Goal: Information Seeking & Learning: Find specific fact

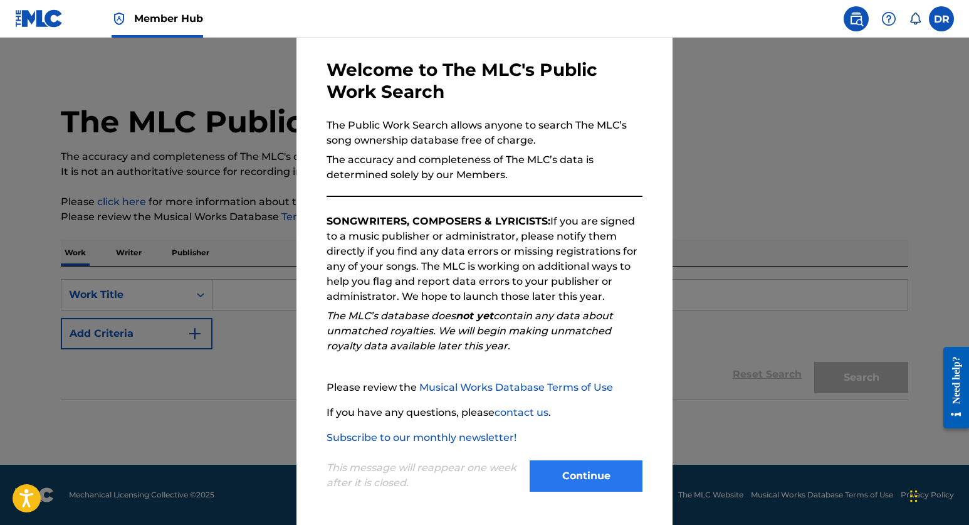
scroll to position [49, 0]
click at [604, 471] on button "Continue" at bounding box center [586, 475] width 113 height 31
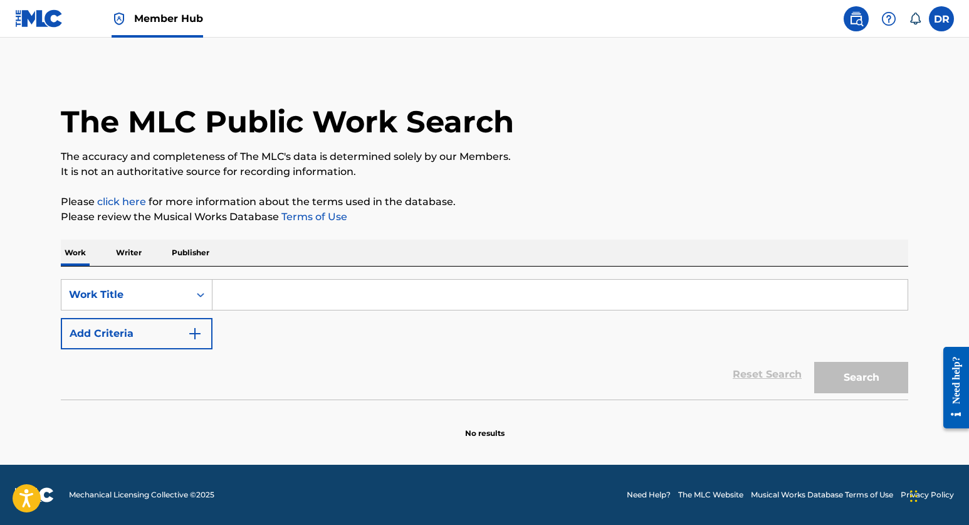
click at [406, 294] on input "Search Form" at bounding box center [559, 295] width 695 height 30
paste input "110 SOUTH"
click at [861, 377] on button "Search" at bounding box center [861, 377] width 94 height 31
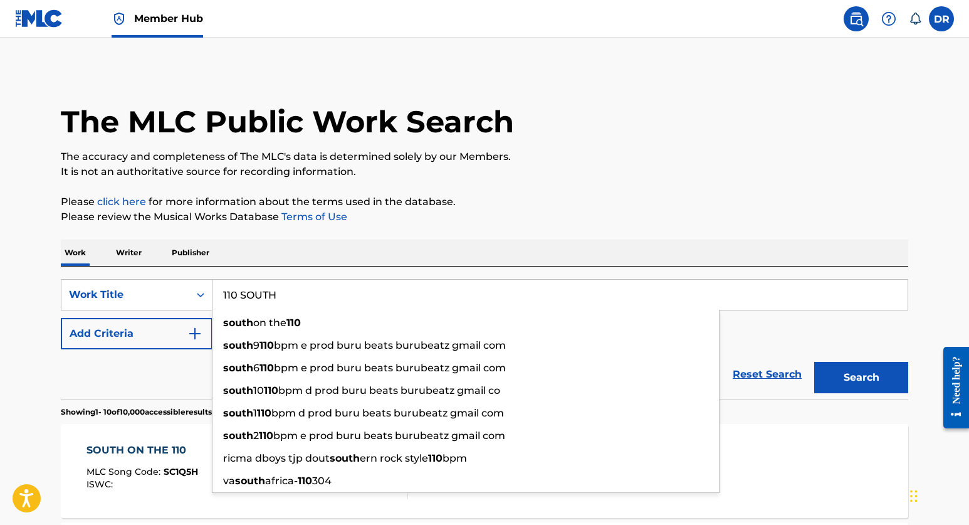
click at [498, 212] on p "Please review the Musical Works Database Terms of Use" at bounding box center [484, 216] width 847 height 15
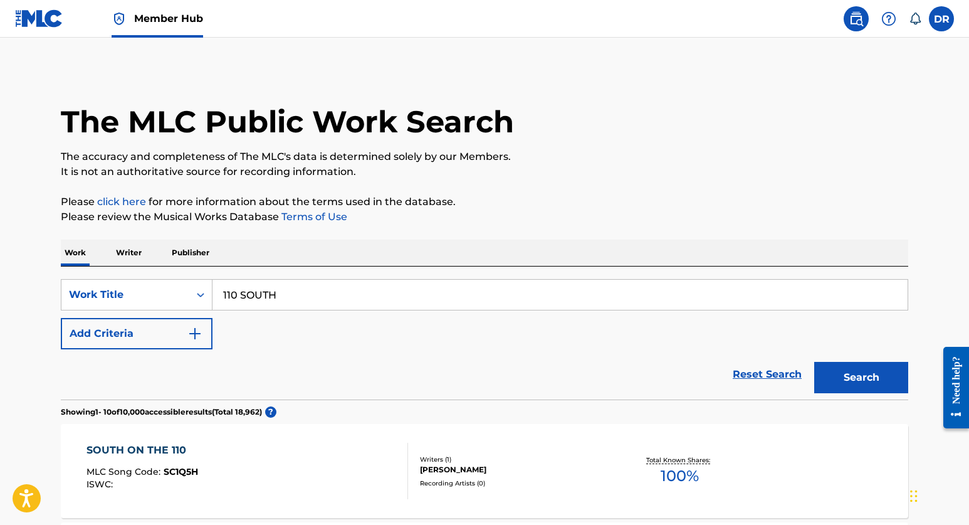
scroll to position [0, 0]
drag, startPoint x: 304, startPoint y: 299, endPoint x: 145, endPoint y: 271, distance: 161.0
click at [145, 271] on div "SearchWithCriteria224580bb-eee4-4793-aa70-735c18b6e02b Work Title 110 SOUTH Add…" at bounding box center [484, 332] width 847 height 133
paste input "03 Flow"
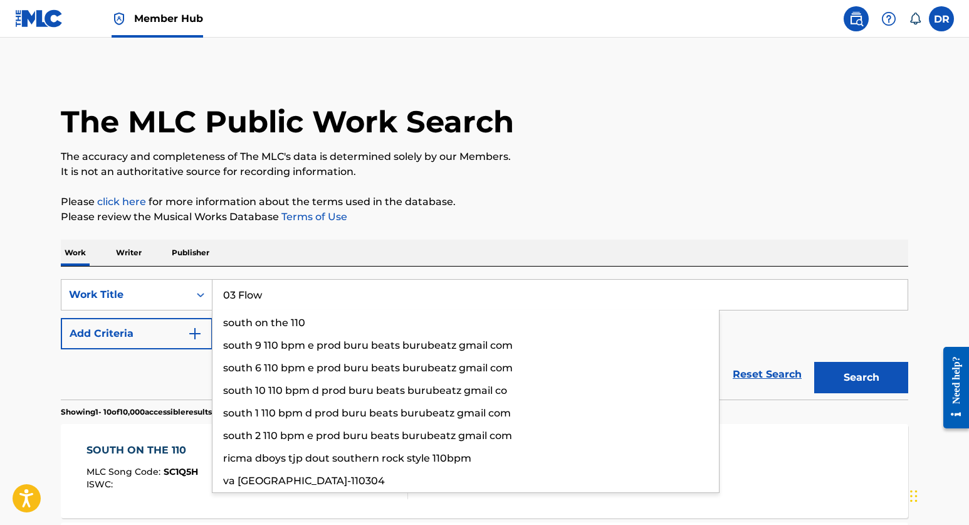
type input "03 Flow"
click at [861, 377] on button "Search" at bounding box center [861, 377] width 94 height 31
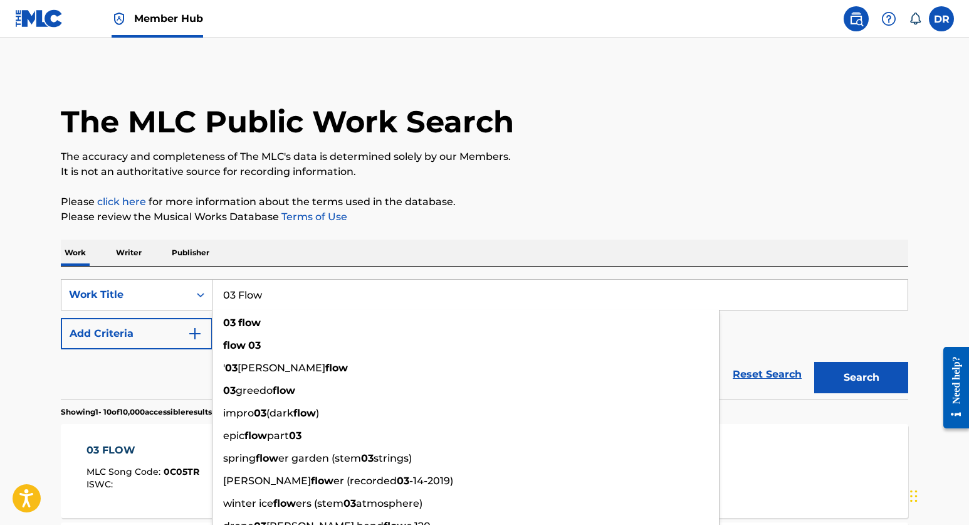
click at [474, 222] on p "Please review the Musical Works Database Terms of Use" at bounding box center [484, 216] width 847 height 15
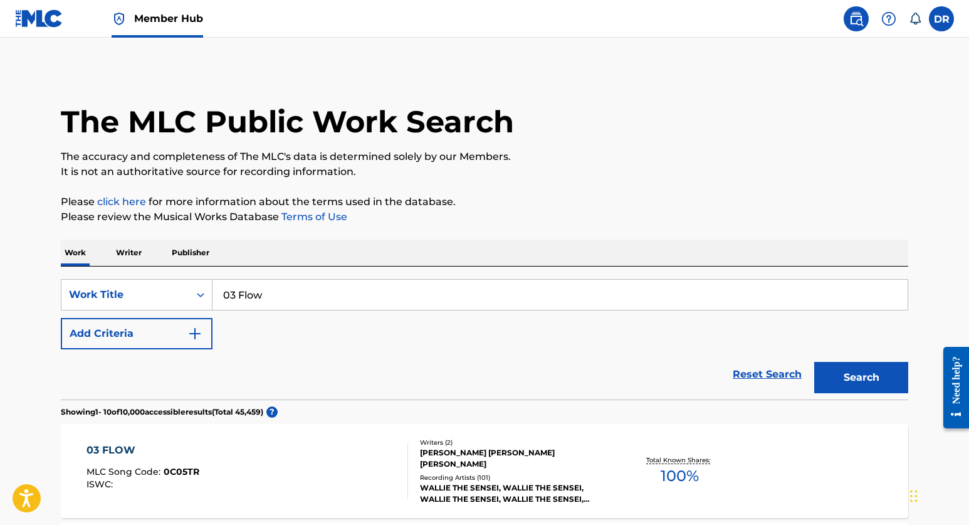
scroll to position [157, 0]
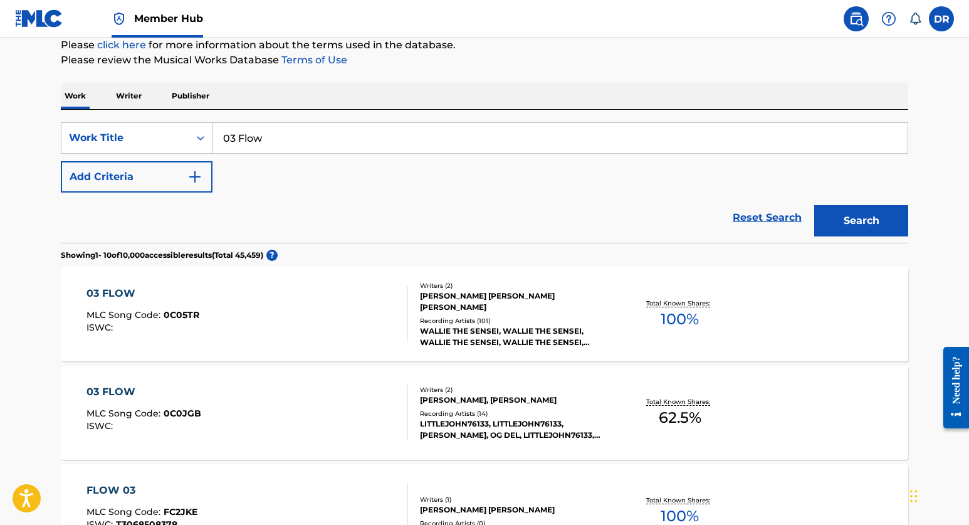
click at [397, 315] on div at bounding box center [402, 314] width 10 height 56
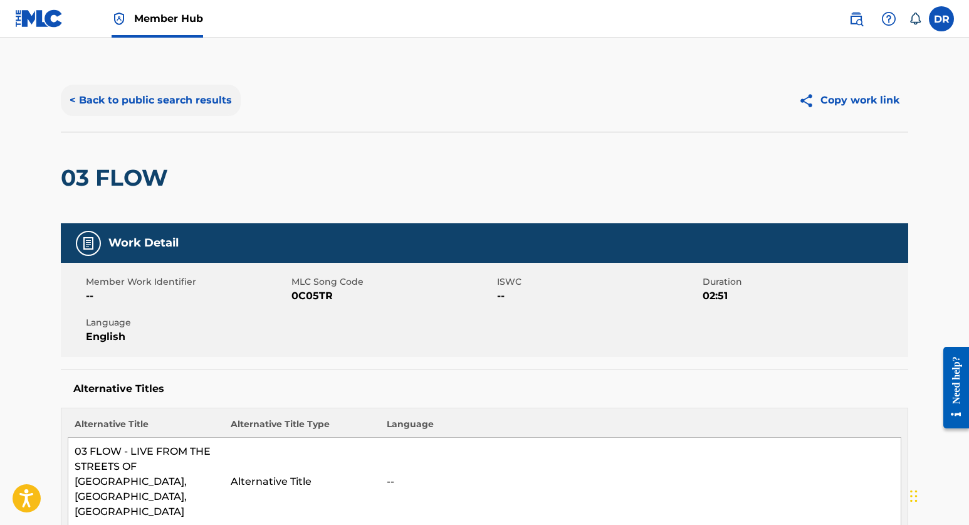
click at [140, 89] on button "< Back to public search results" at bounding box center [151, 100] width 180 height 31
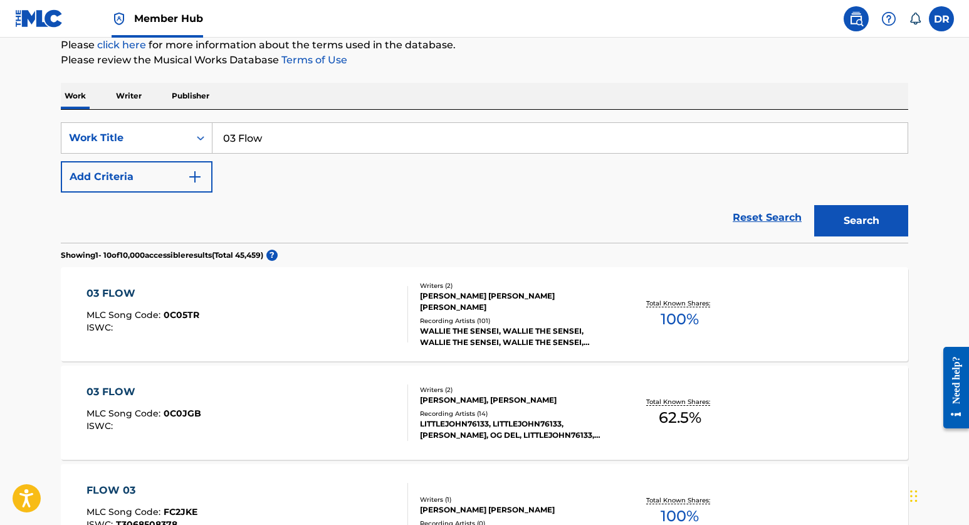
click at [372, 320] on div "03 FLOW MLC Song Code : 0C05TR ISWC :" at bounding box center [248, 314] width 322 height 56
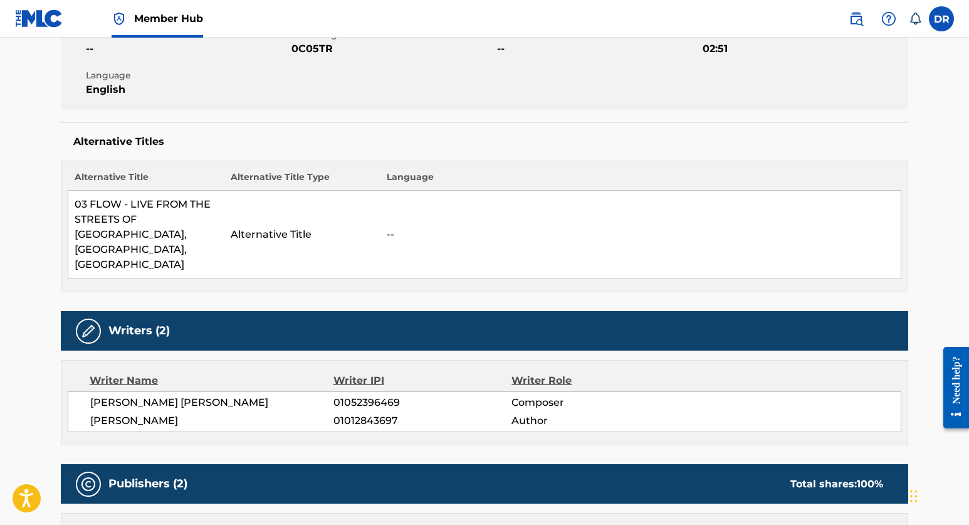
scroll to position [49, 0]
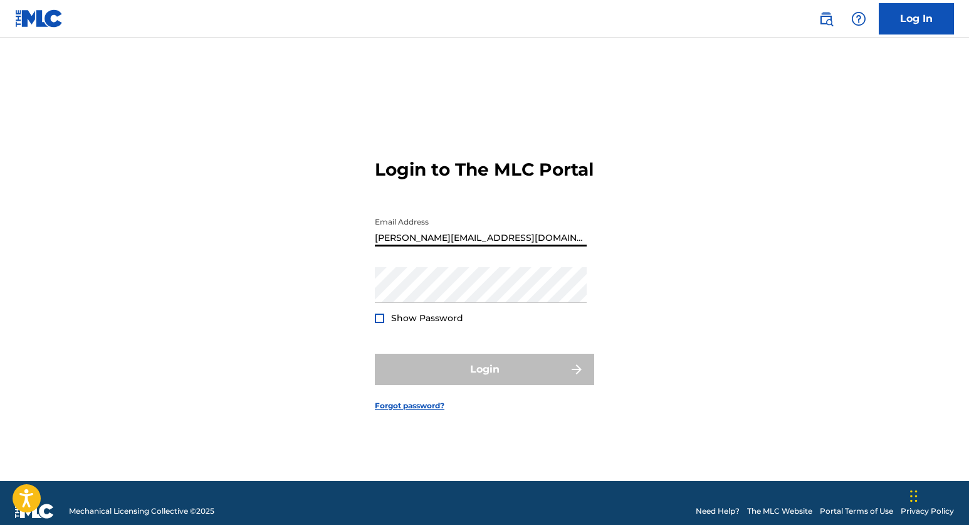
type input "daniel@regaliasdigitales.com"
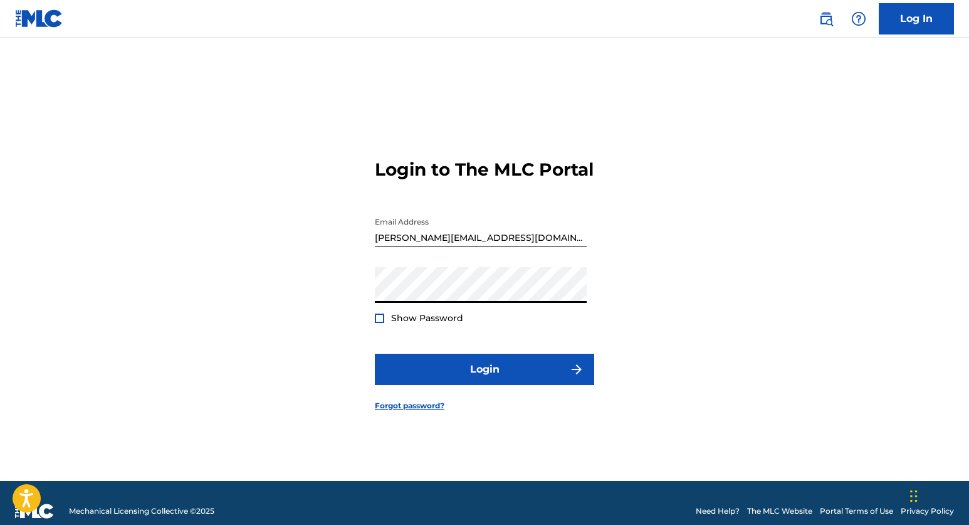
click at [485, 380] on button "Login" at bounding box center [484, 369] width 219 height 31
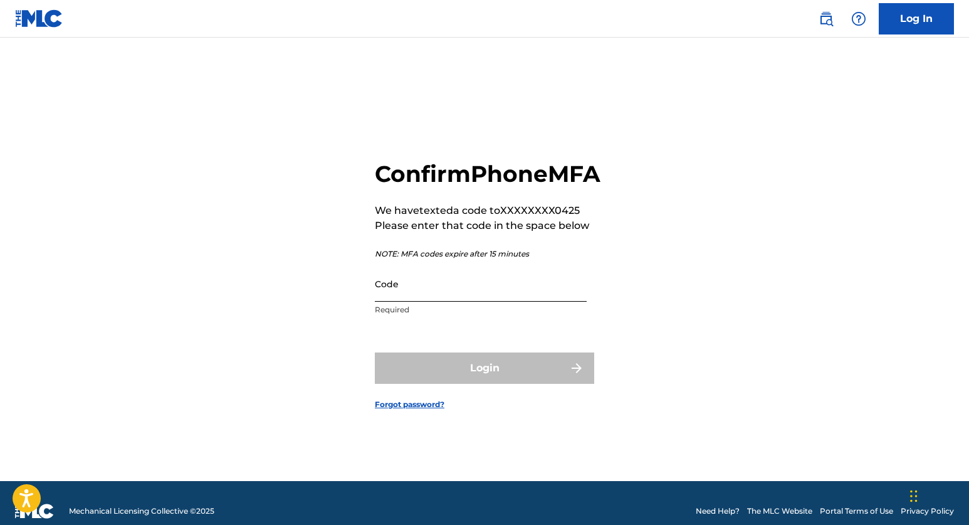
click at [459, 298] on input "Code" at bounding box center [481, 284] width 212 height 36
